Goal: Book appointment/travel/reservation

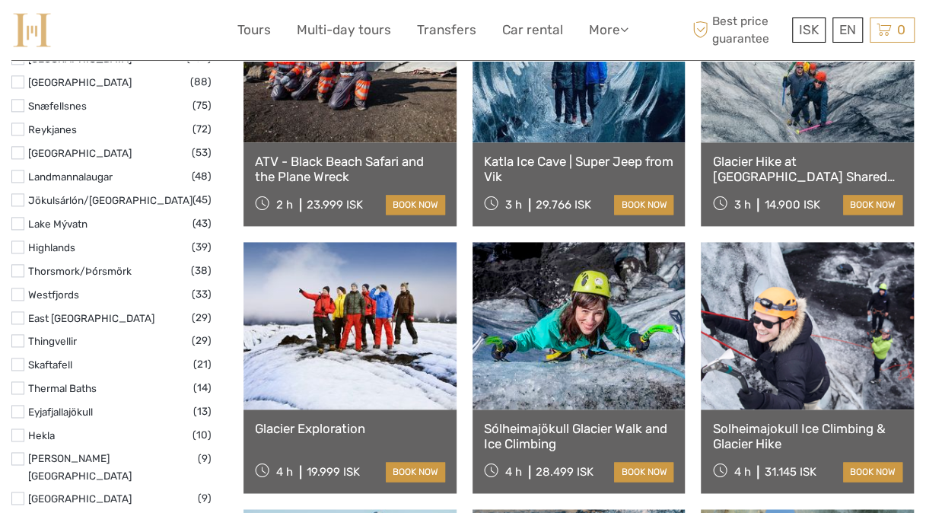
scroll to position [897, 0]
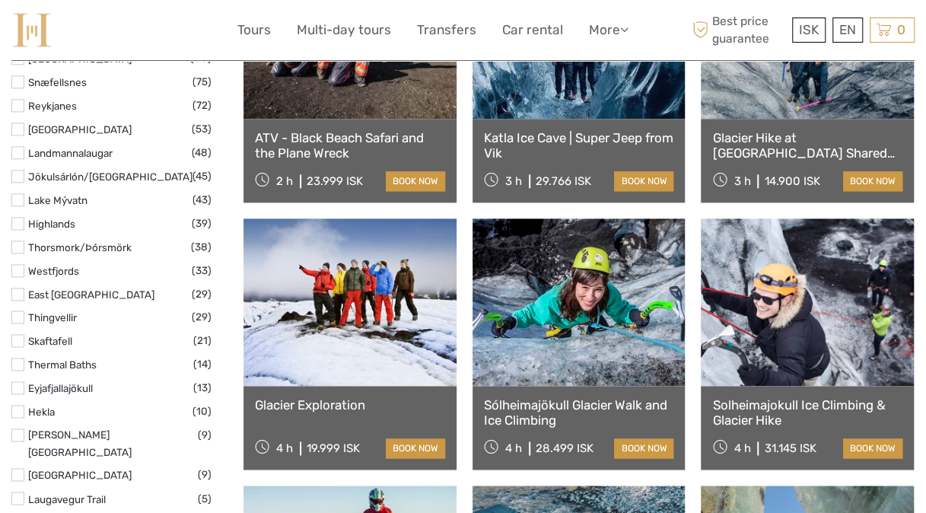
select select
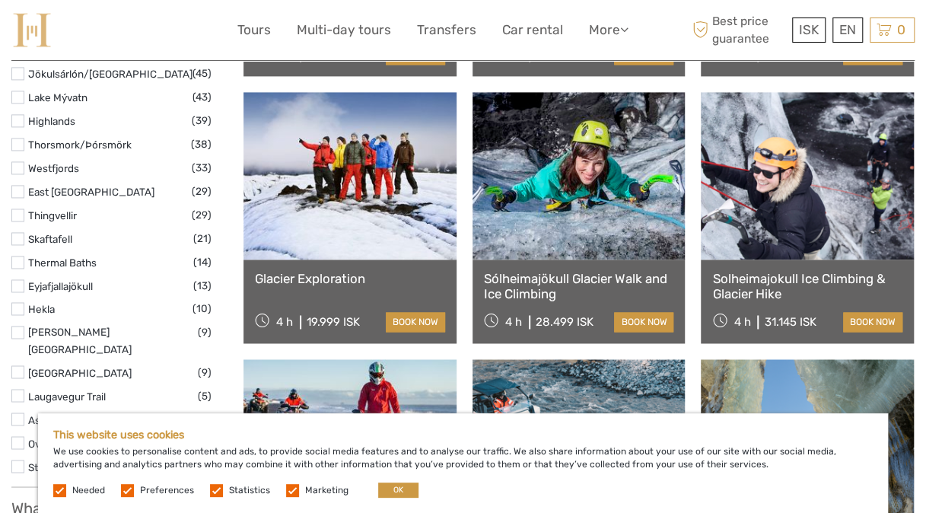
scroll to position [1031, 0]
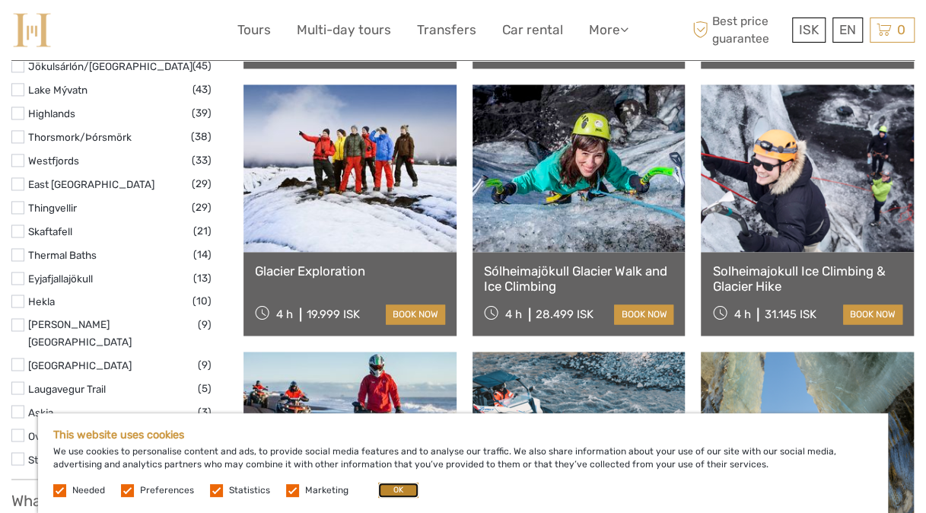
click at [383, 485] on button "OK" at bounding box center [398, 489] width 40 height 15
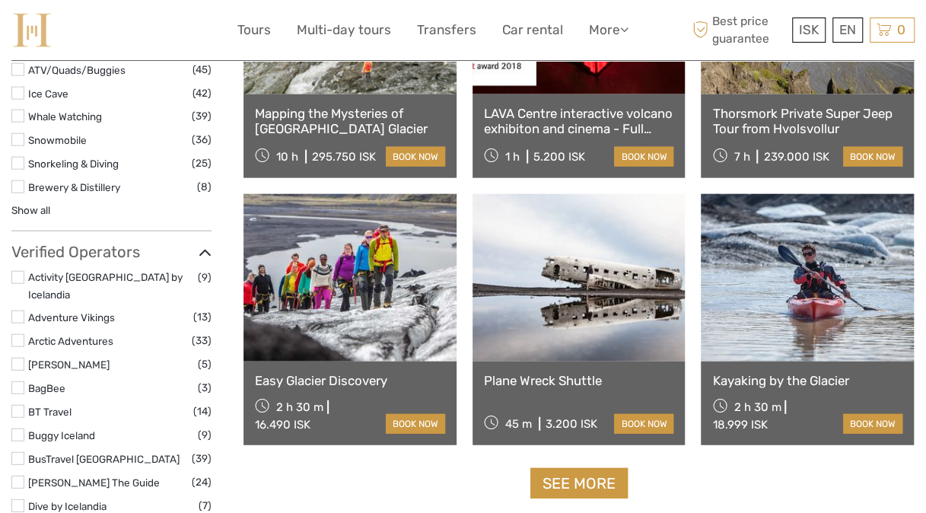
scroll to position [1776, 0]
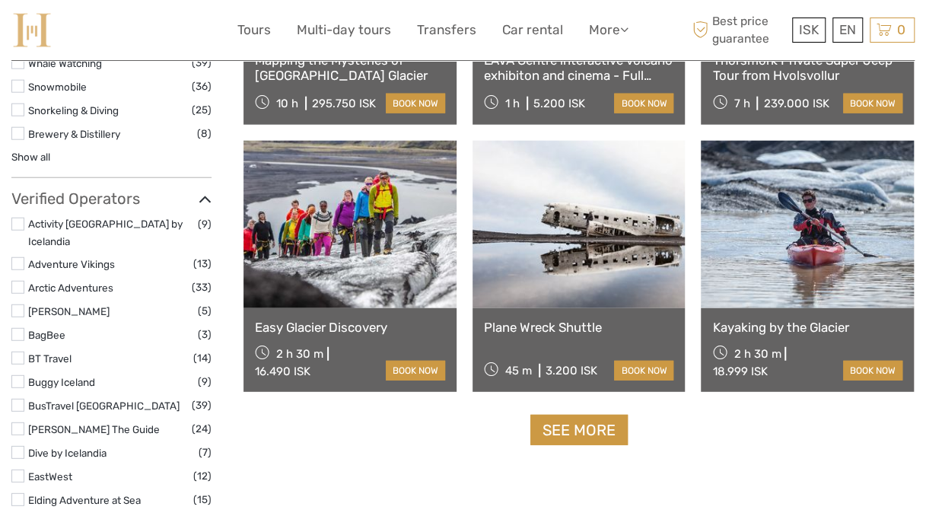
click at [543, 287] on link at bounding box center [578, 224] width 213 height 167
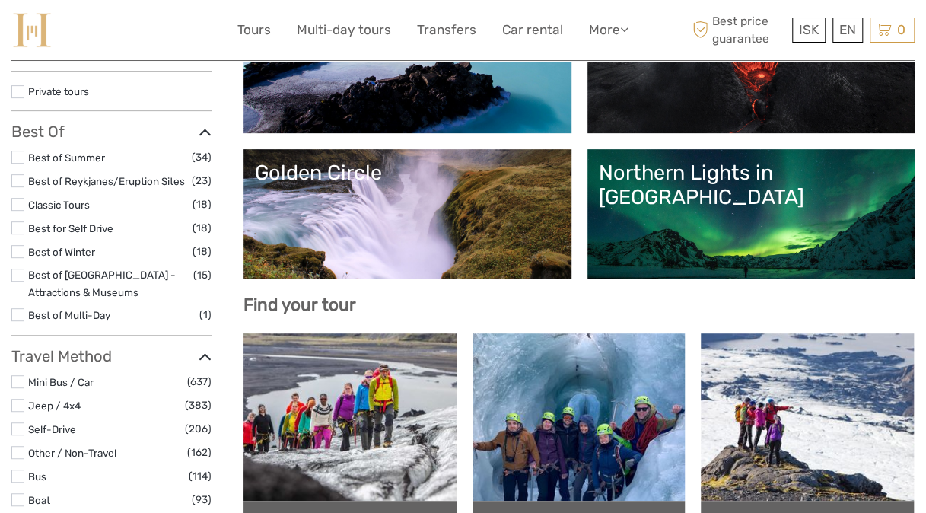
scroll to position [255, 0]
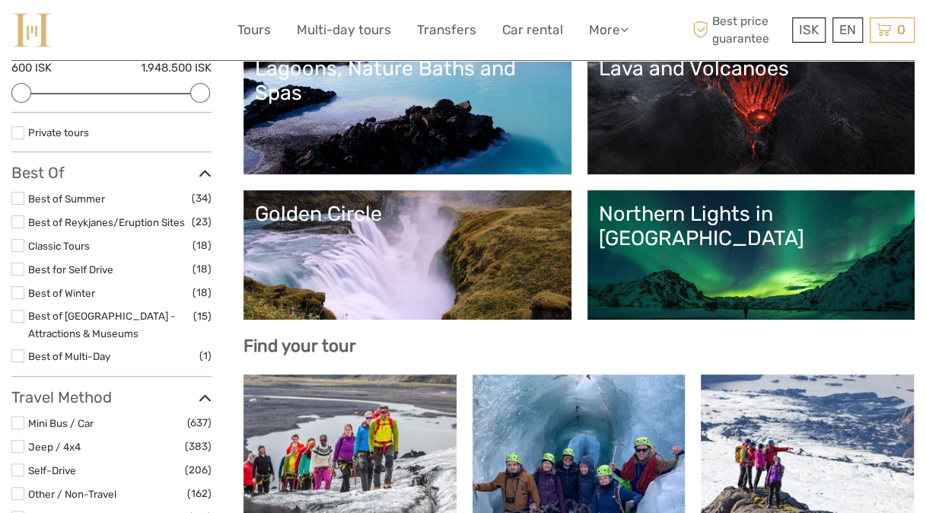
click at [137, 292] on label "Best of Winter" at bounding box center [110, 292] width 164 height 17
click at [0, 0] on input "checkbox" at bounding box center [0, 0] width 0 height 0
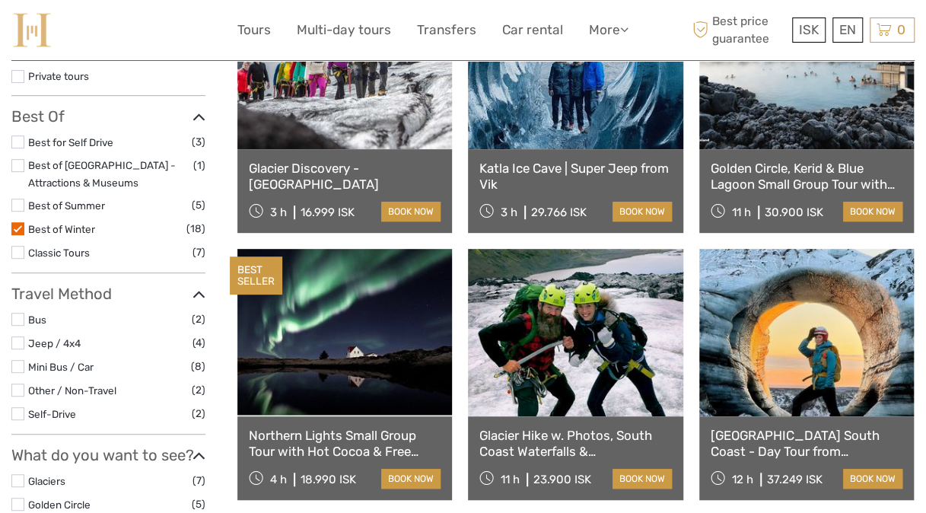
scroll to position [265, 0]
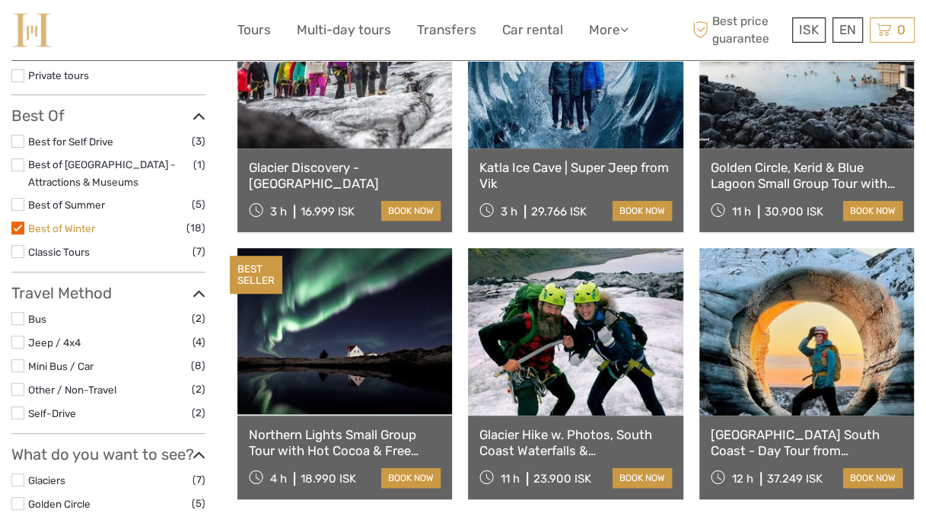
click at [56, 228] on link "Best of Winter" at bounding box center [61, 228] width 67 height 12
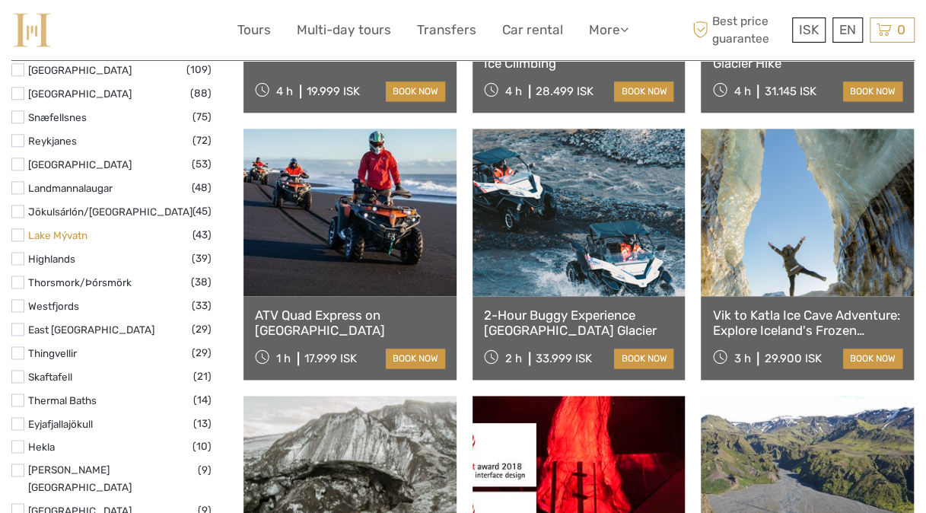
click at [56, 229] on link "Lake Mývatn" at bounding box center [57, 235] width 59 height 12
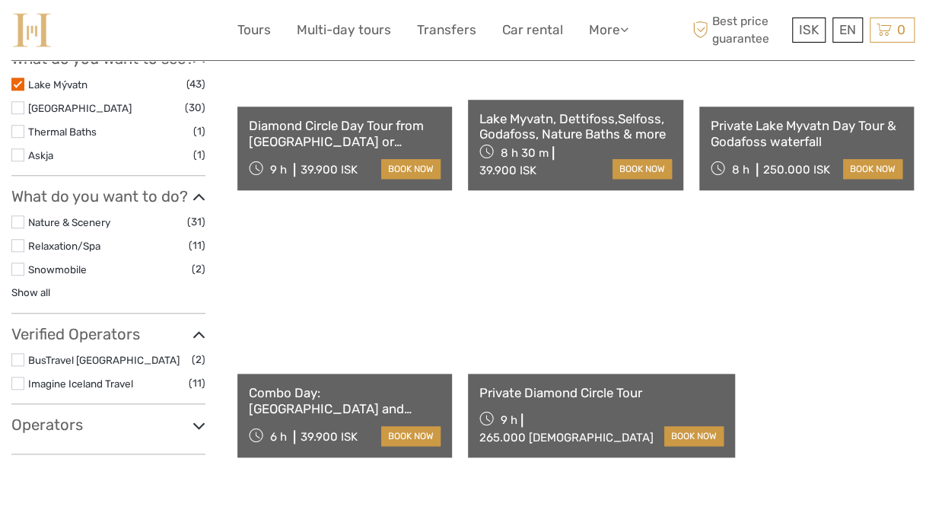
scroll to position [411, 0]
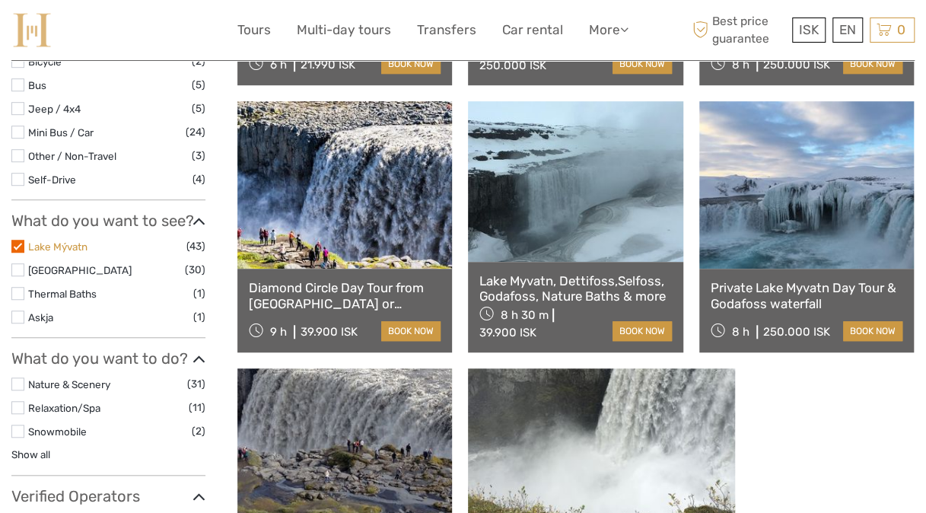
click at [33, 246] on link "Lake Mývatn" at bounding box center [57, 246] width 59 height 12
